Goal: Navigation & Orientation: Find specific page/section

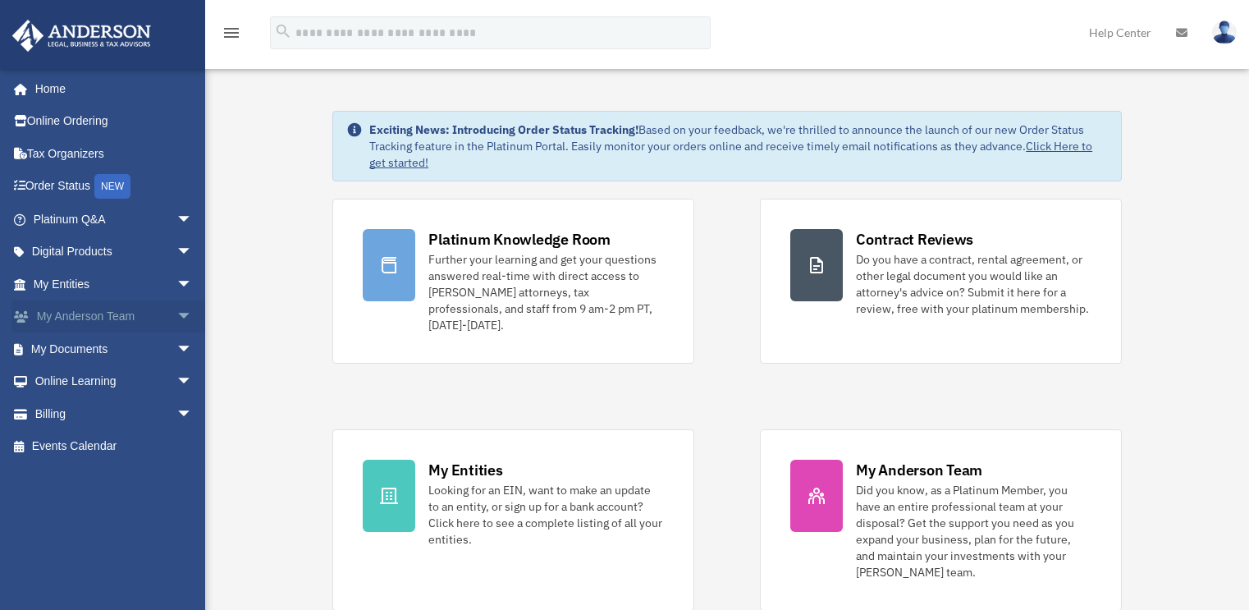
click at [176, 314] on span "arrow_drop_down" at bounding box center [192, 317] width 33 height 34
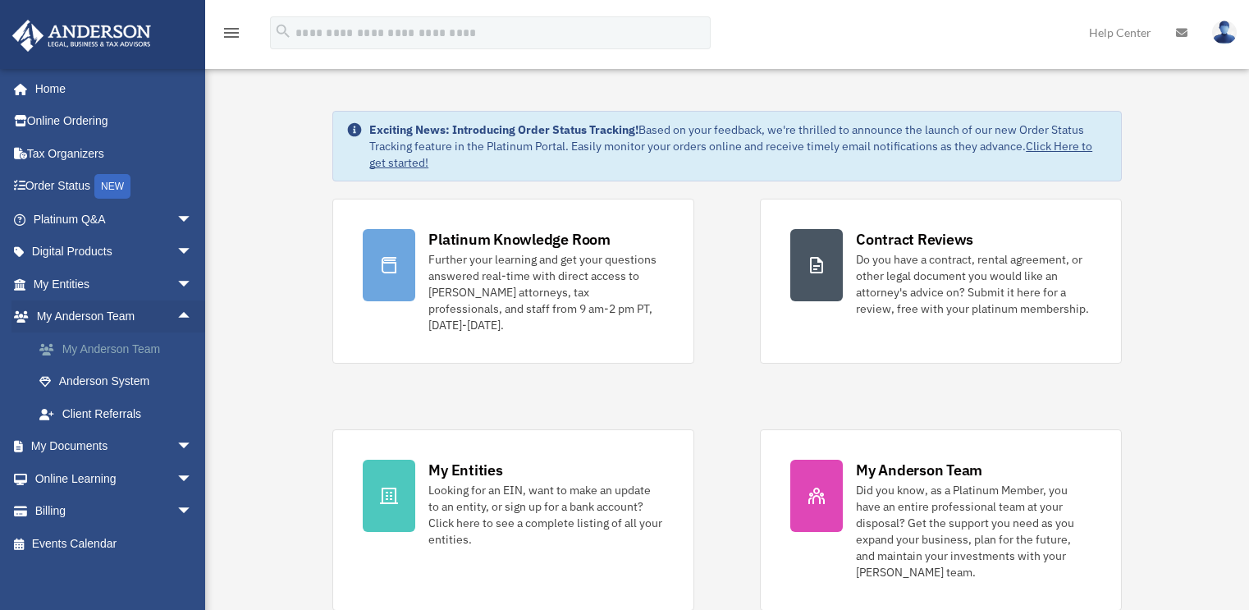
click at [95, 343] on link "My Anderson Team" at bounding box center [120, 348] width 194 height 33
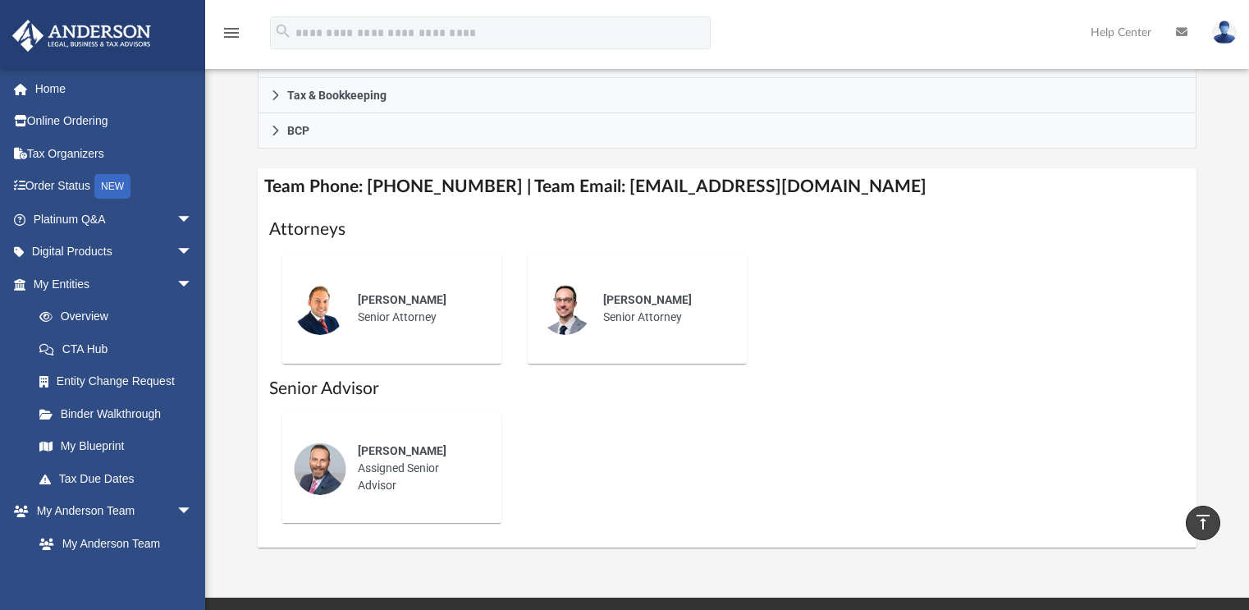
scroll to position [574, 0]
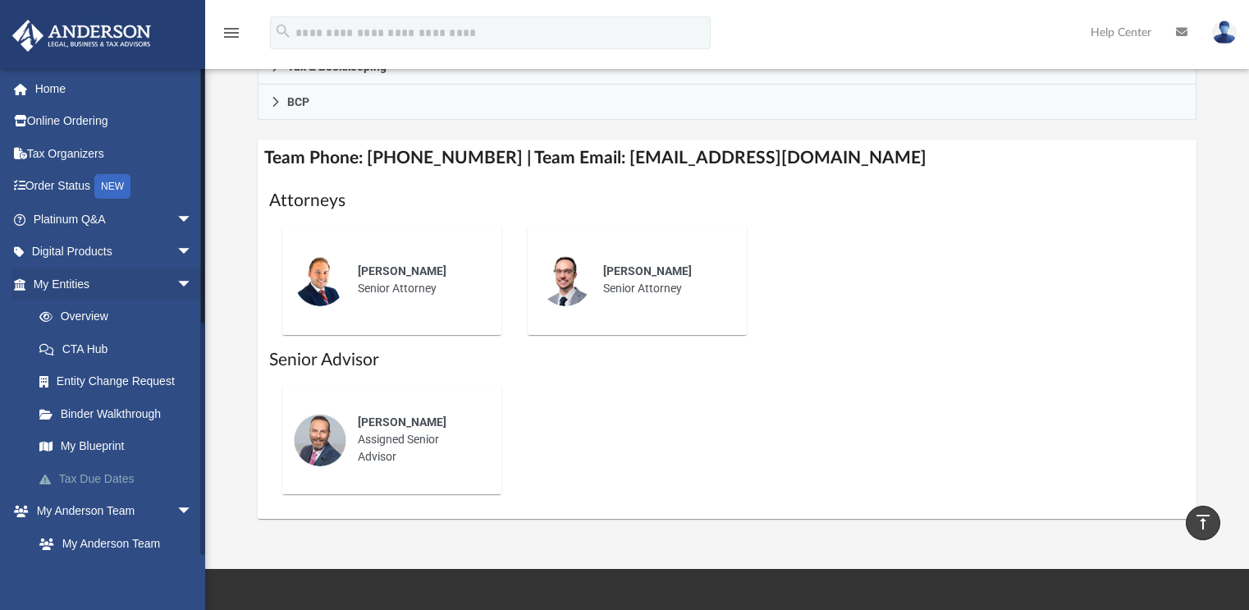
click at [94, 475] on link "Tax Due Dates" at bounding box center [120, 478] width 194 height 33
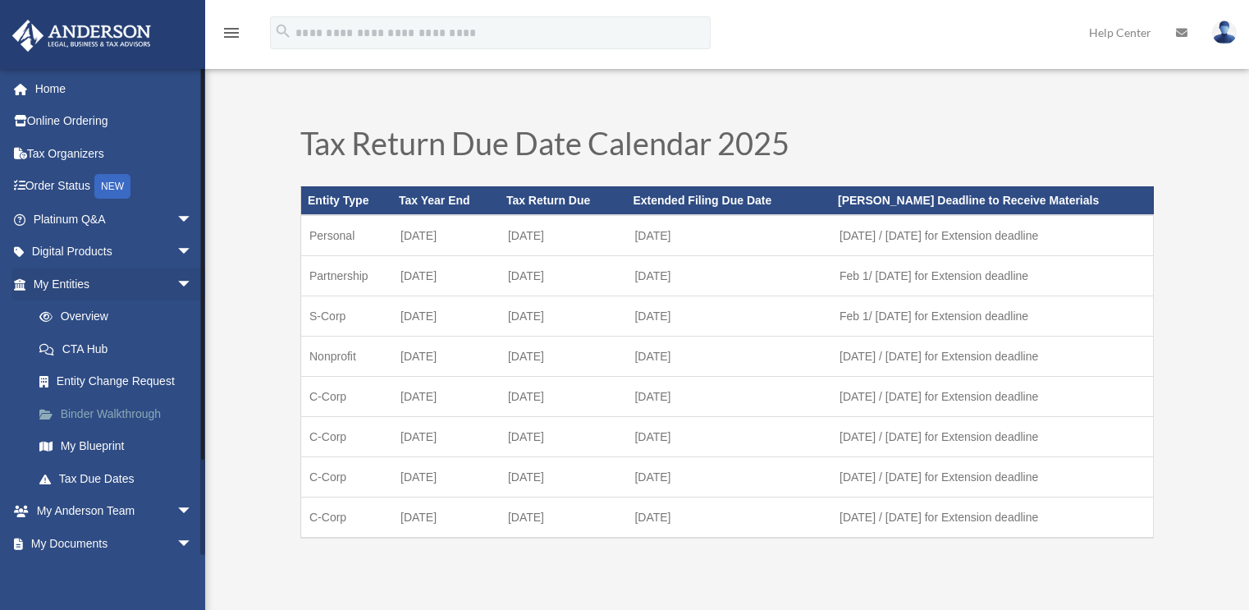
click at [117, 411] on link "Binder Walkthrough" at bounding box center [120, 413] width 194 height 33
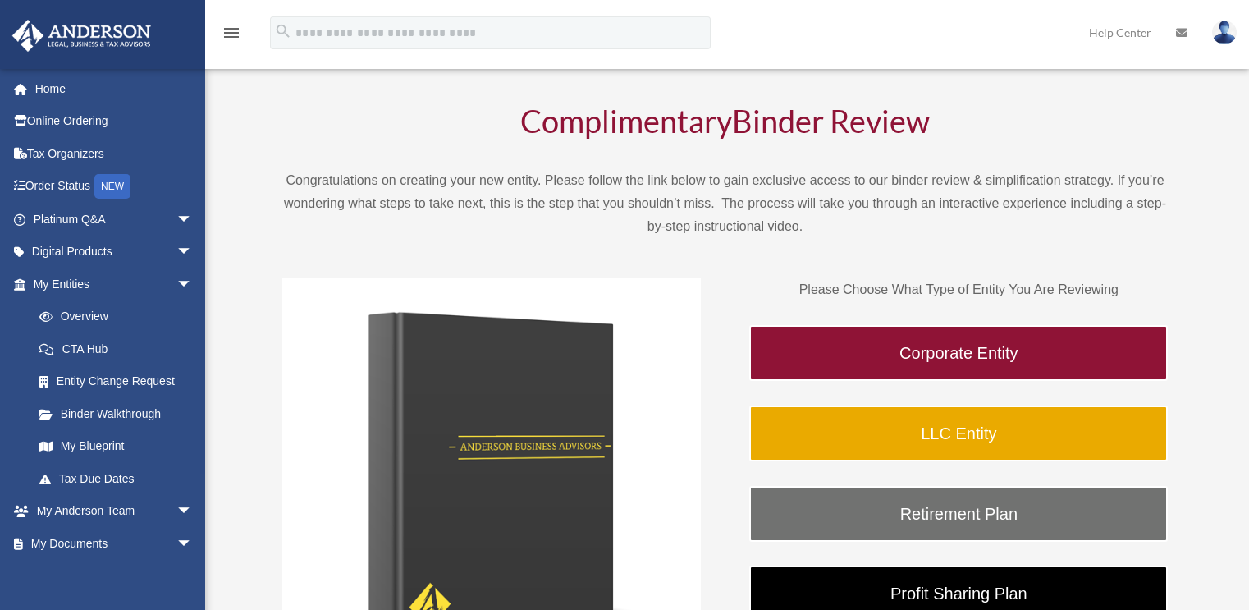
scroll to position [82, 0]
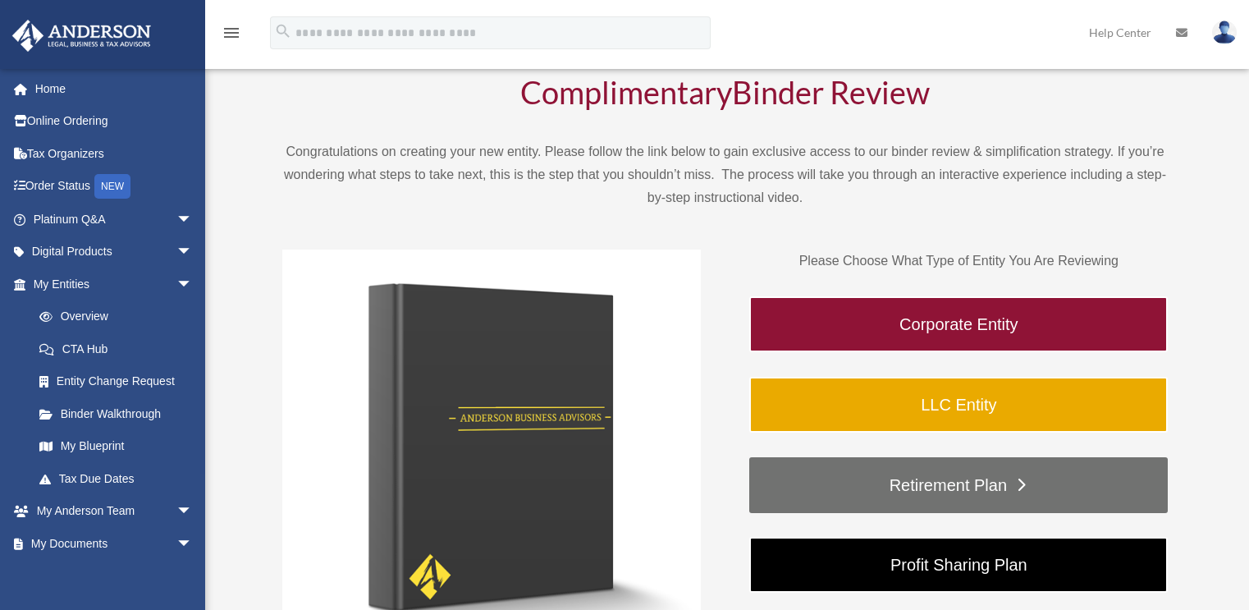
click at [936, 484] on link "Retirement Plan" at bounding box center [958, 485] width 418 height 56
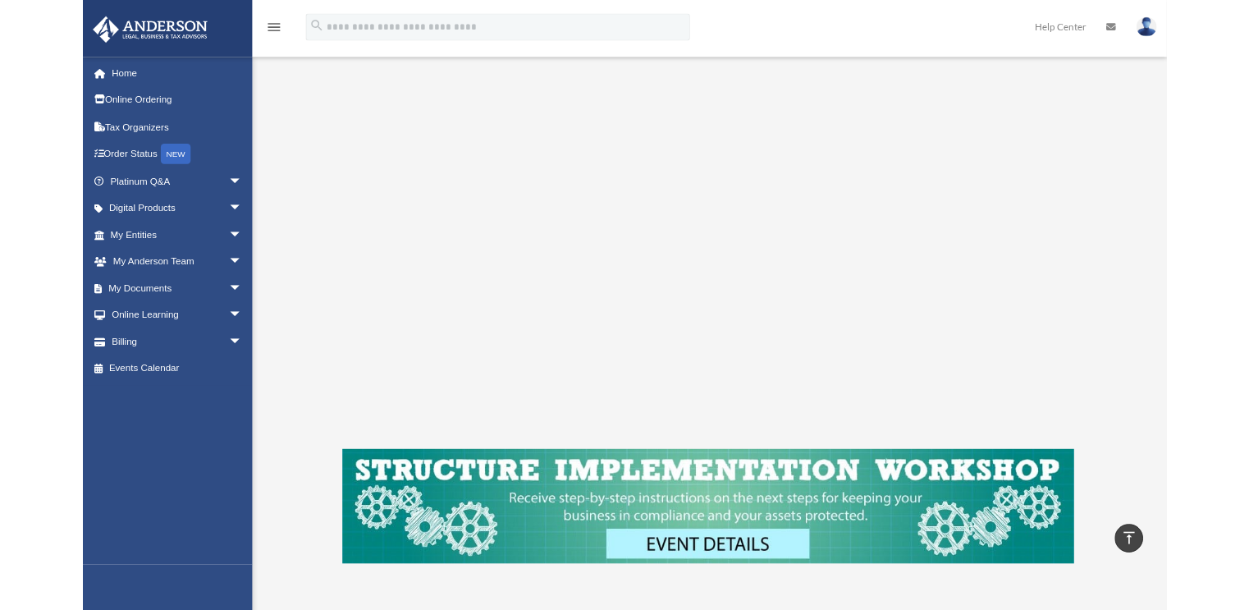
scroll to position [246, 0]
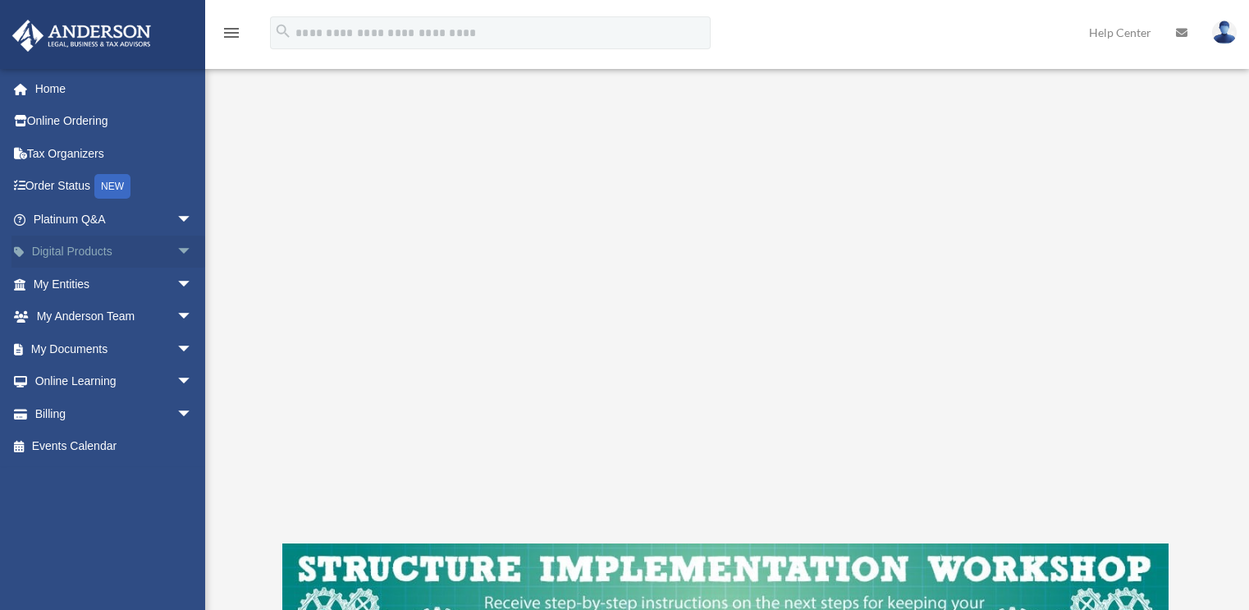
click at [176, 251] on span "arrow_drop_down" at bounding box center [192, 253] width 33 height 34
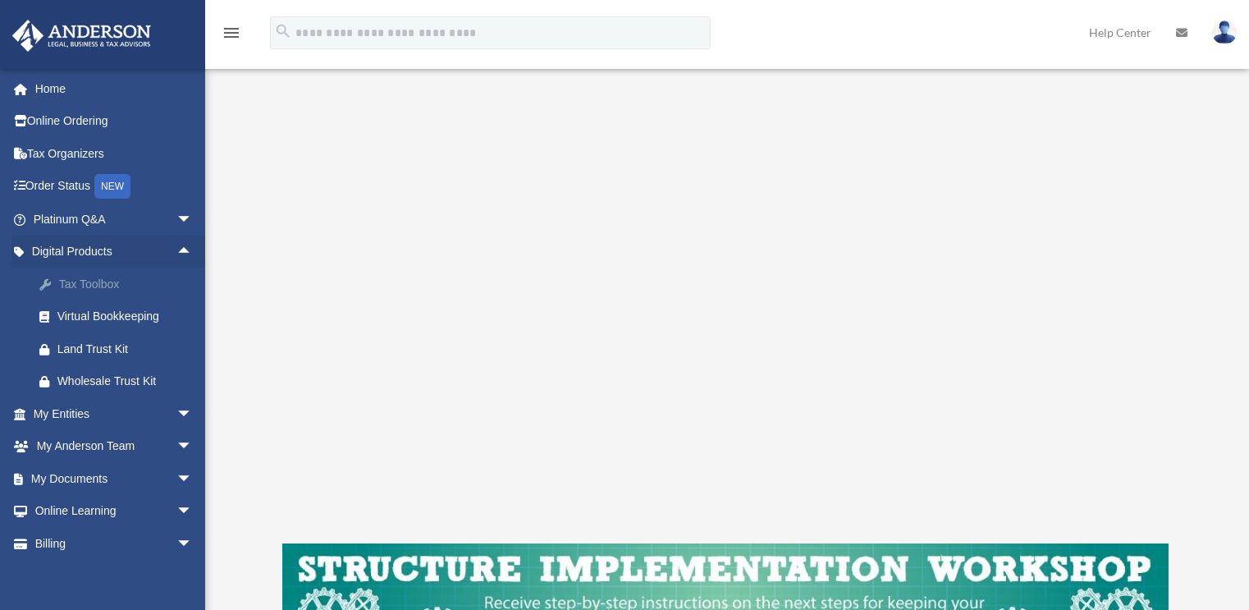
click at [104, 281] on div "Tax Toolbox" at bounding box center [126, 284] width 139 height 21
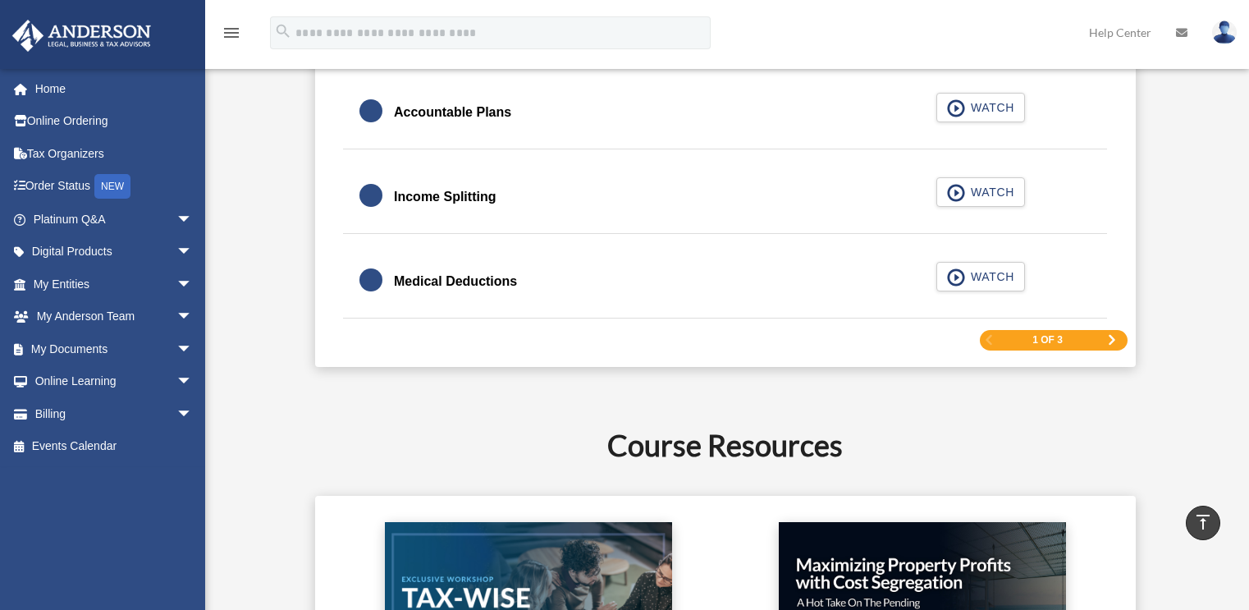
scroll to position [2544, 0]
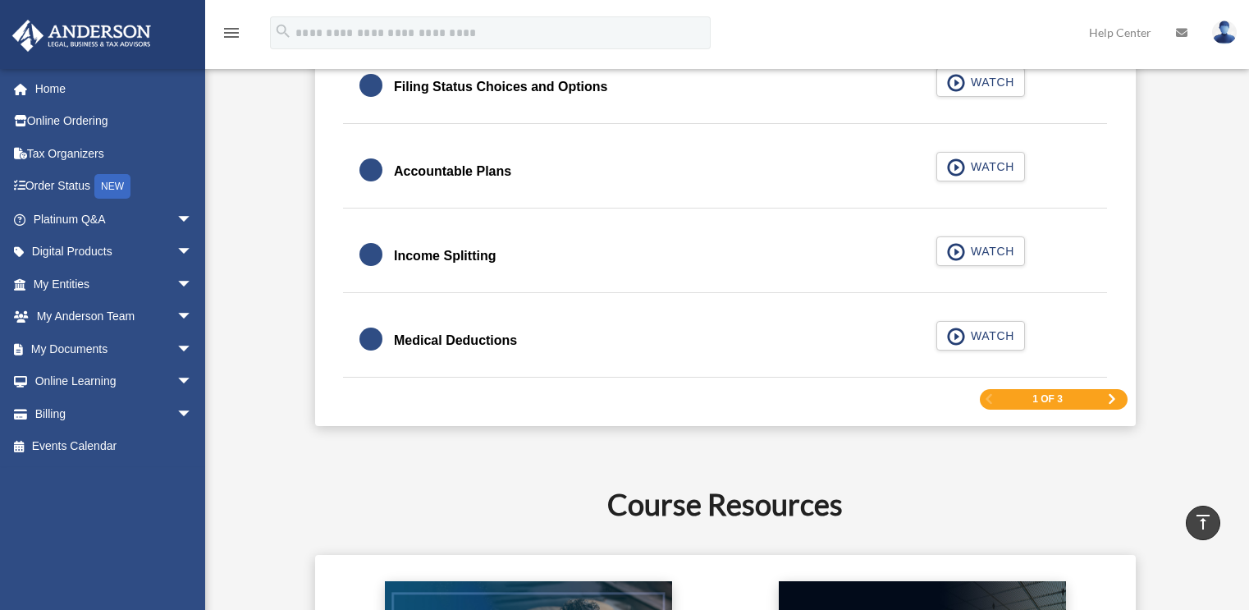
click at [1112, 398] on span "Next Page" at bounding box center [1112, 399] width 10 height 10
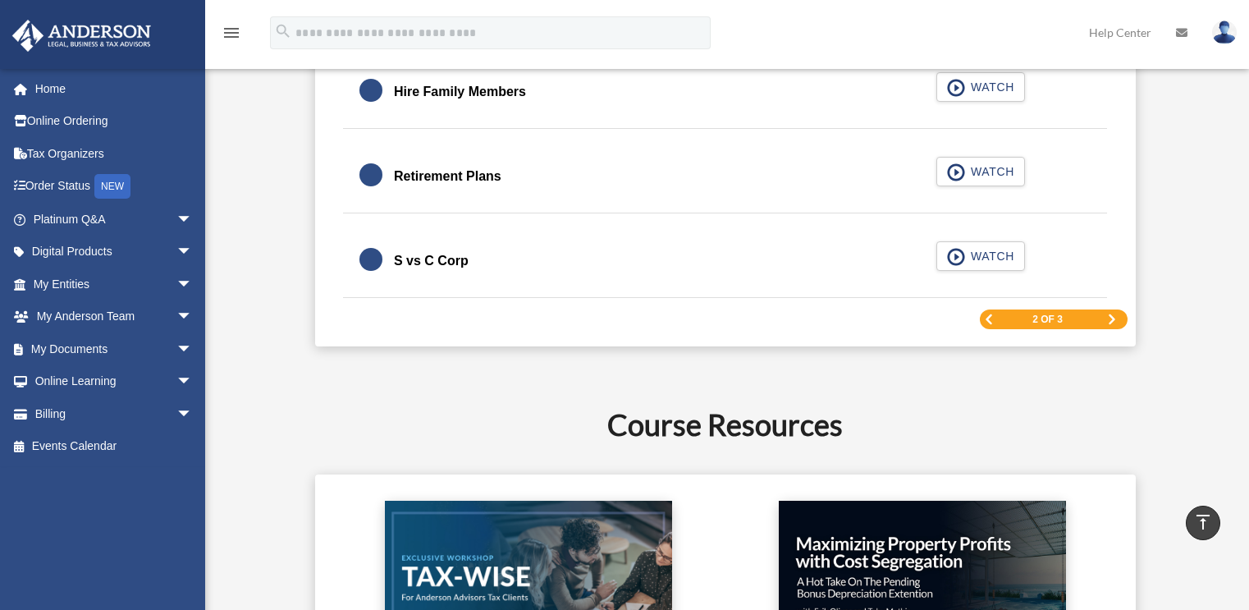
scroll to position [2580, 0]
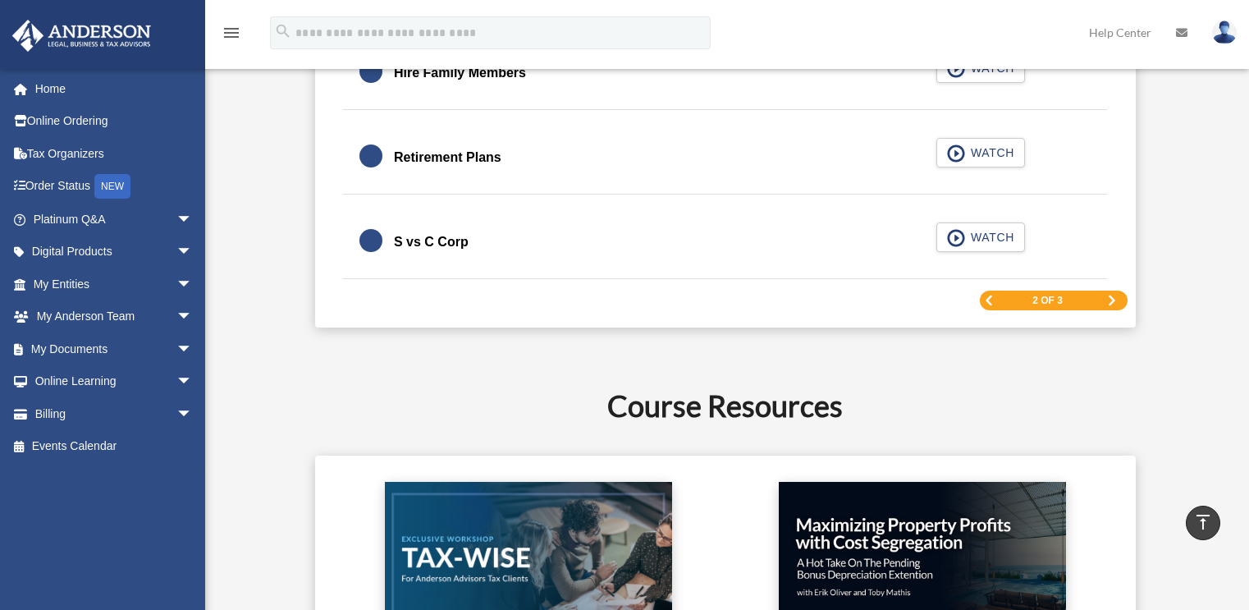
click at [1111, 300] on span "Next Page" at bounding box center [1112, 300] width 10 height 10
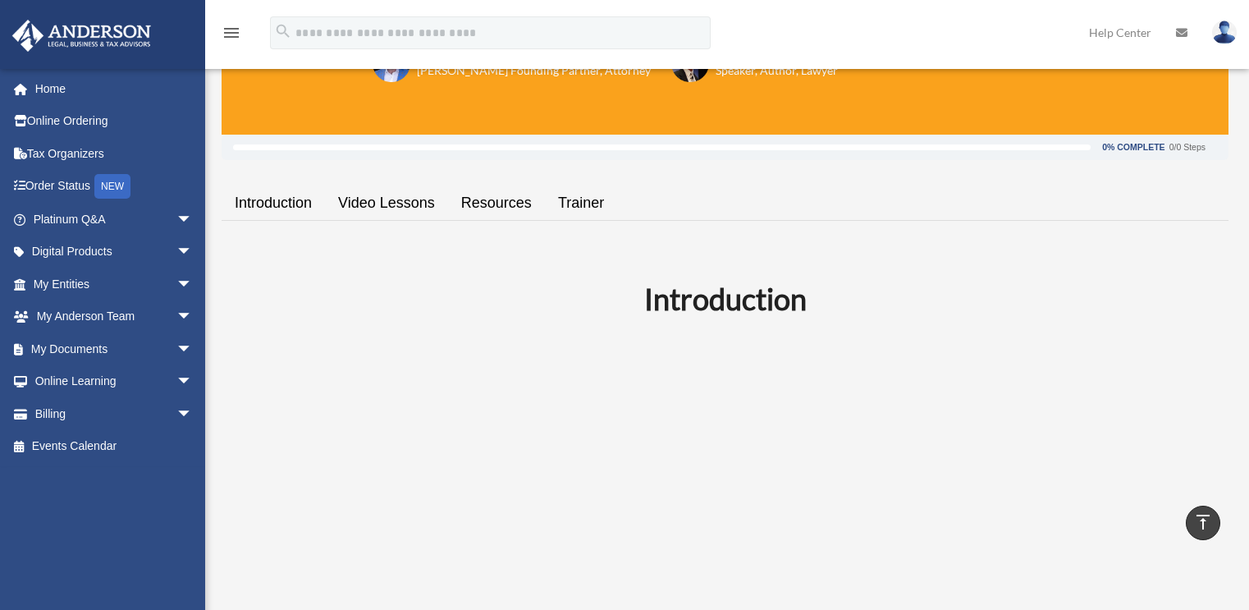
scroll to position [0, 0]
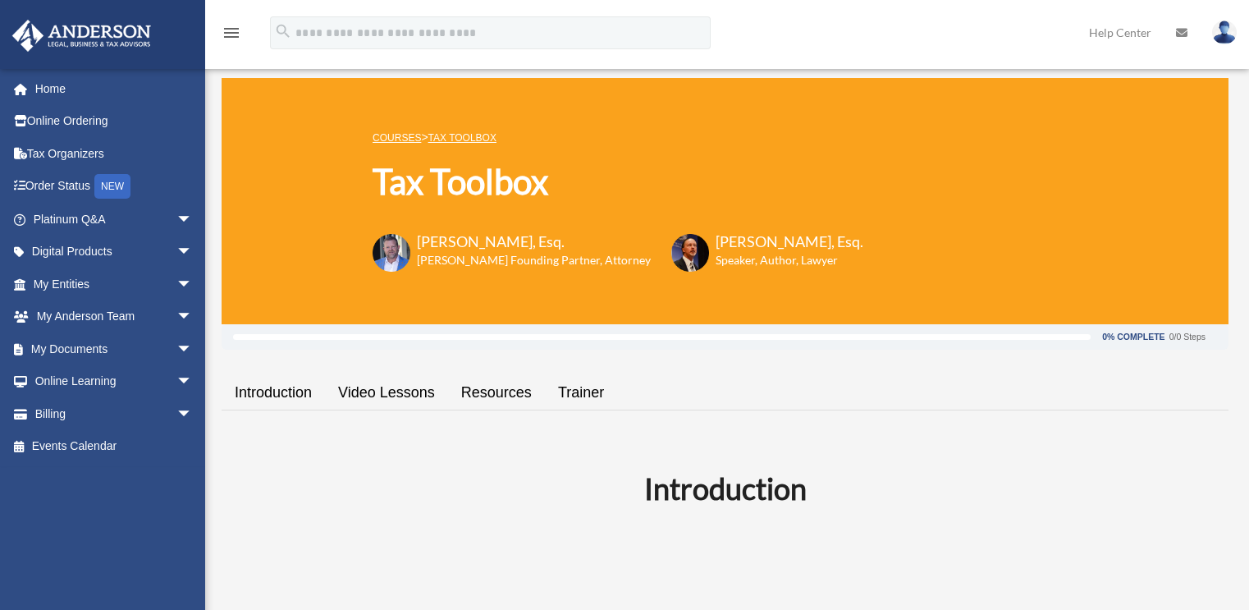
click at [1224, 39] on img at bounding box center [1224, 33] width 25 height 24
click at [931, 139] on link "Logout" at bounding box center [958, 143] width 164 height 34
